Goal: Task Accomplishment & Management: Use online tool/utility

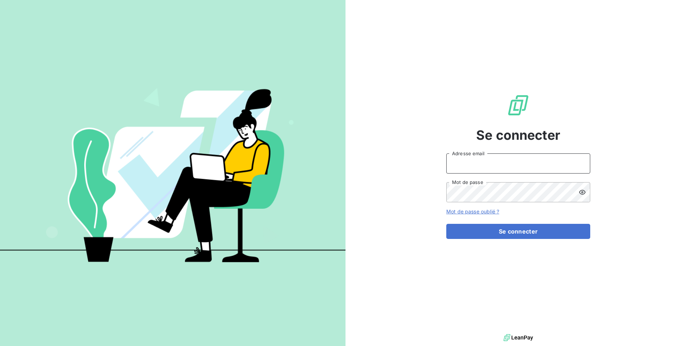
click at [505, 164] on input "Adresse email" at bounding box center [518, 164] width 144 height 20
type input "admin@a11"
click at [446, 224] on button "Se connecter" at bounding box center [518, 231] width 144 height 15
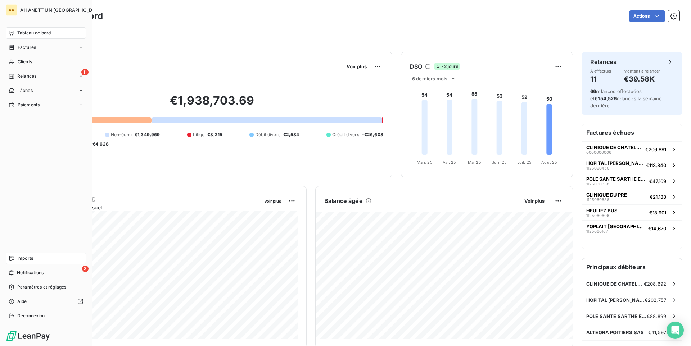
click at [37, 257] on div "Imports" at bounding box center [46, 259] width 80 height 12
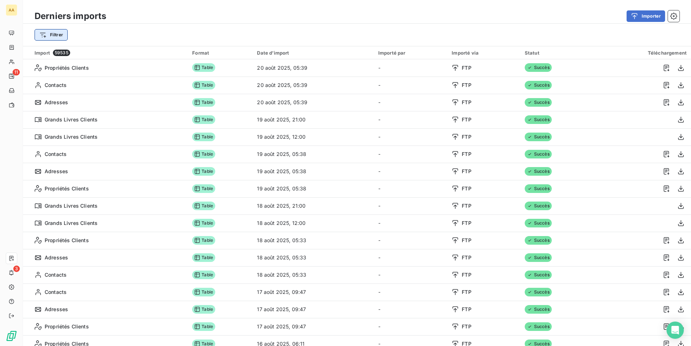
click at [55, 37] on html "AA 11 3 Derniers imports Importer Filtrer Import 59535 Format Date d’import Imp…" at bounding box center [345, 173] width 691 height 346
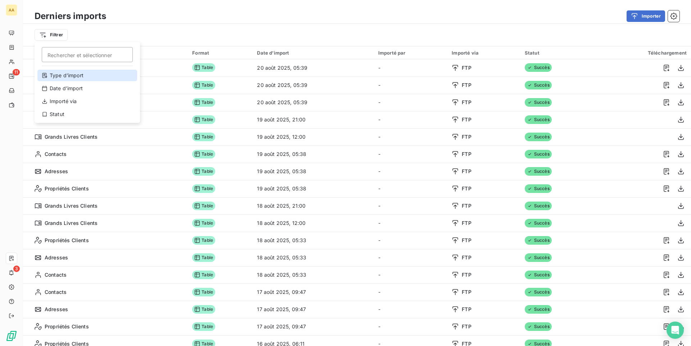
click at [71, 74] on div "Type d’import" at bounding box center [87, 76] width 100 height 12
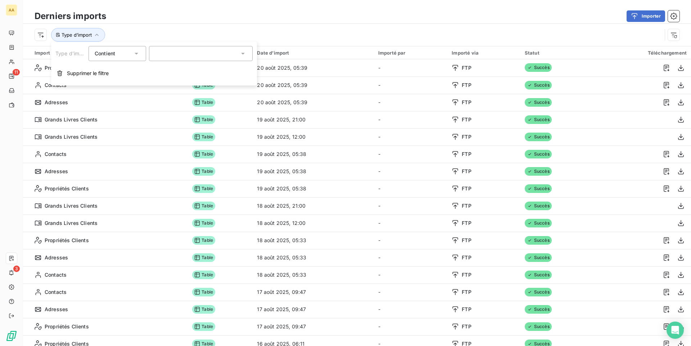
drag, startPoint x: 180, startPoint y: 55, endPoint x: 176, endPoint y: 59, distance: 5.4
click at [178, 56] on div at bounding box center [201, 53] width 104 height 15
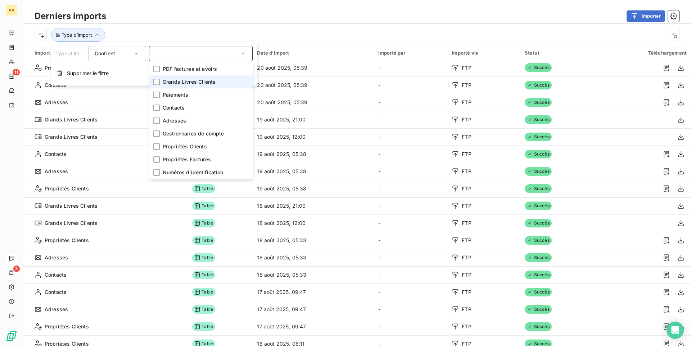
click at [173, 78] on span "Grands Livres Clients" at bounding box center [189, 81] width 53 height 7
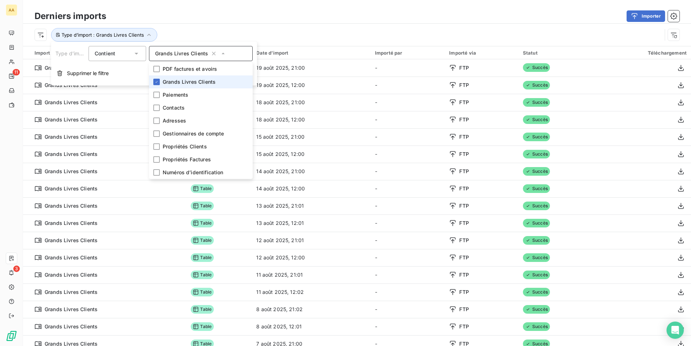
click at [214, 10] on div "Importer" at bounding box center [397, 16] width 564 height 12
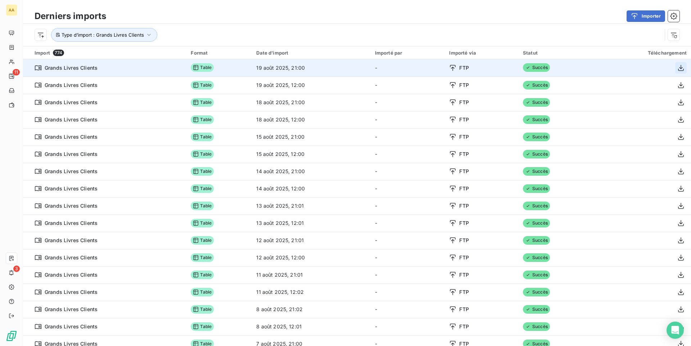
click at [679, 67] on icon "button" at bounding box center [680, 67] width 7 height 7
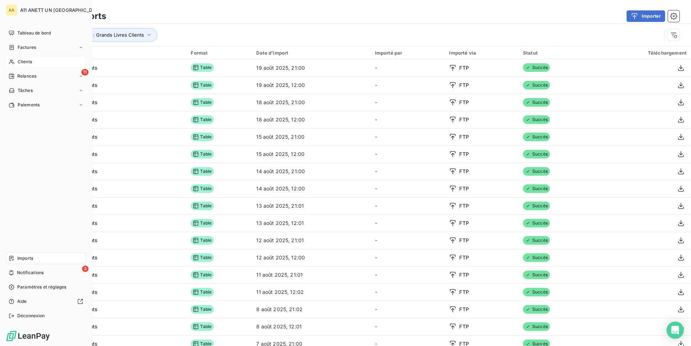
click at [40, 63] on div "Clients" at bounding box center [46, 62] width 80 height 12
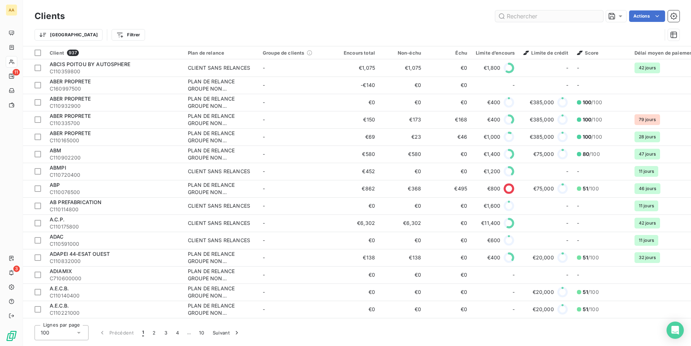
click at [522, 15] on input "text" at bounding box center [549, 16] width 108 height 12
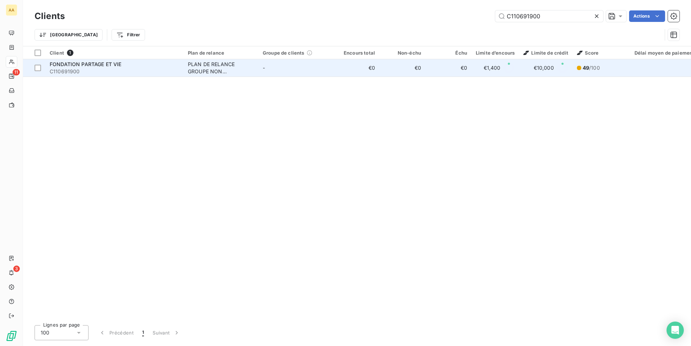
type input "C110691900"
click at [314, 67] on td "-" at bounding box center [295, 67] width 75 height 17
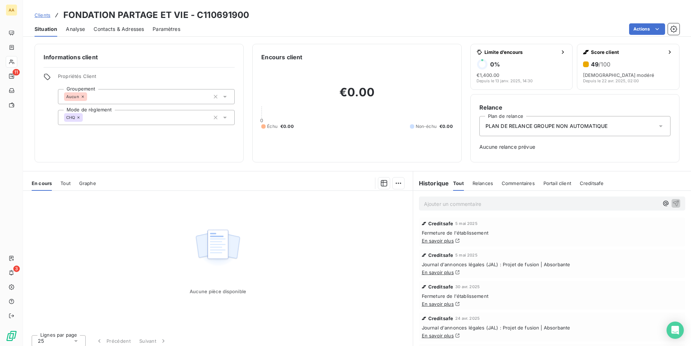
click at [68, 185] on span "Tout" at bounding box center [65, 184] width 10 height 6
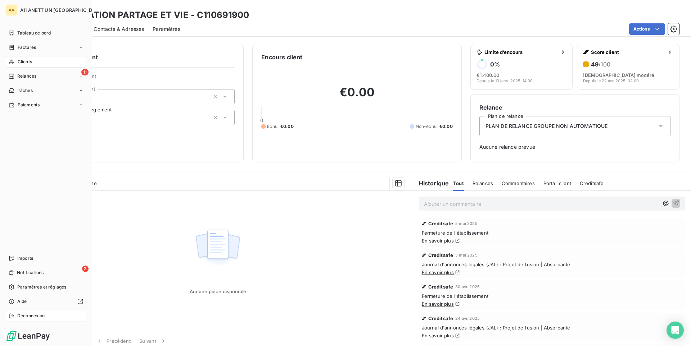
click at [19, 316] on span "Déconnexion" at bounding box center [31, 316] width 28 height 6
